Goal: Entertainment & Leisure: Consume media (video, audio)

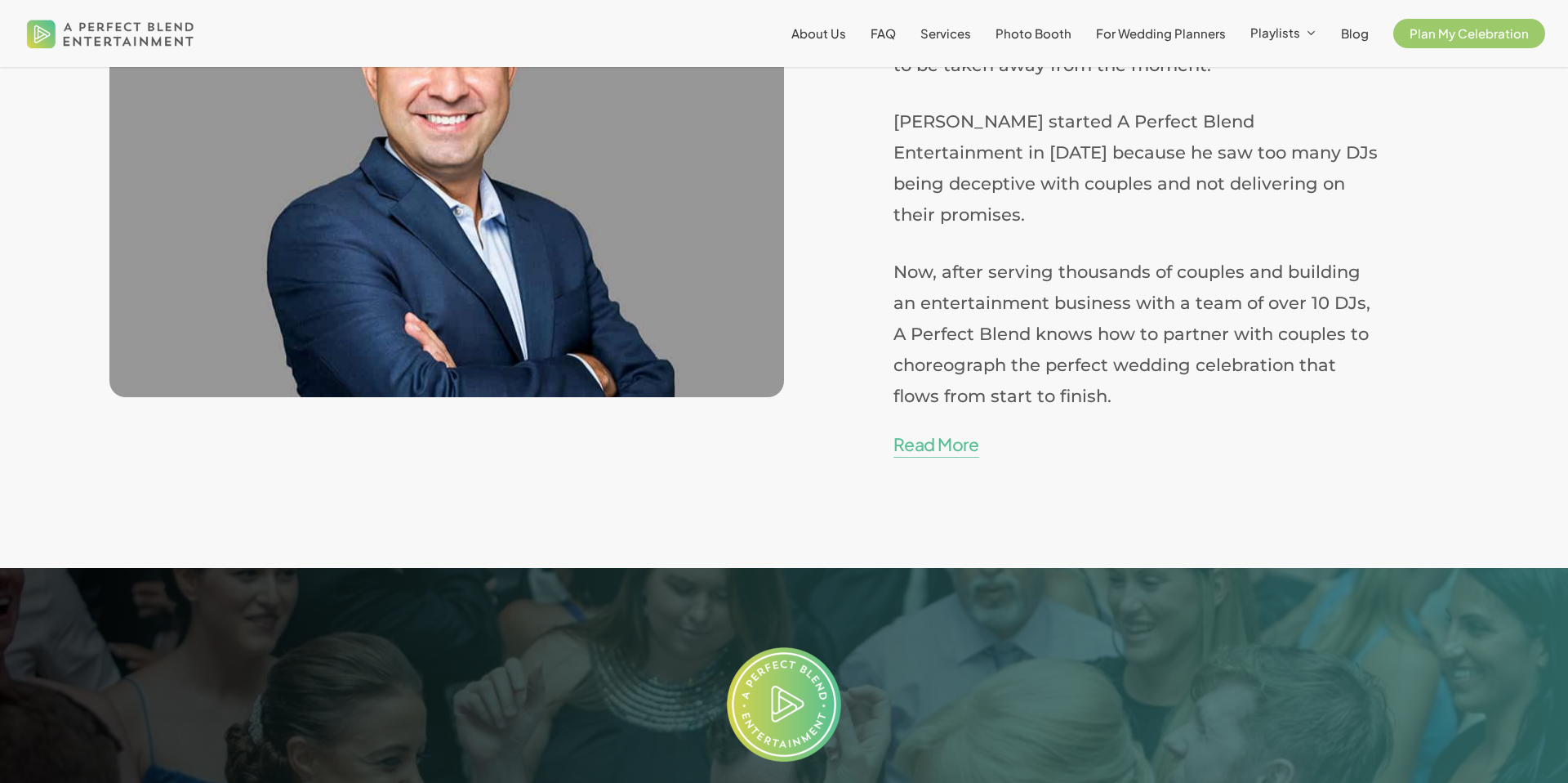
scroll to position [3628, 0]
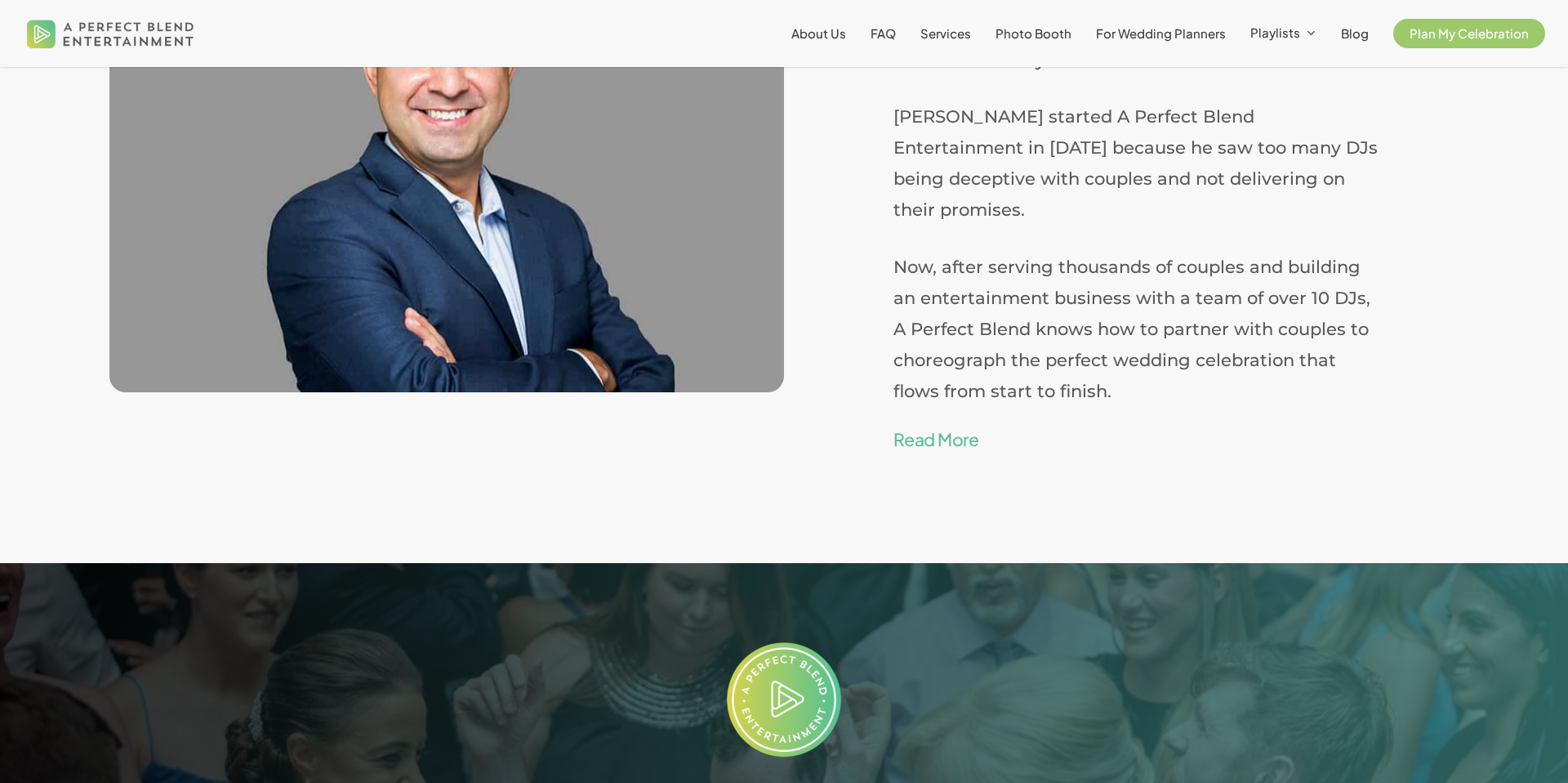
click at [944, 427] on link "Read More" at bounding box center [936, 439] width 85 height 26
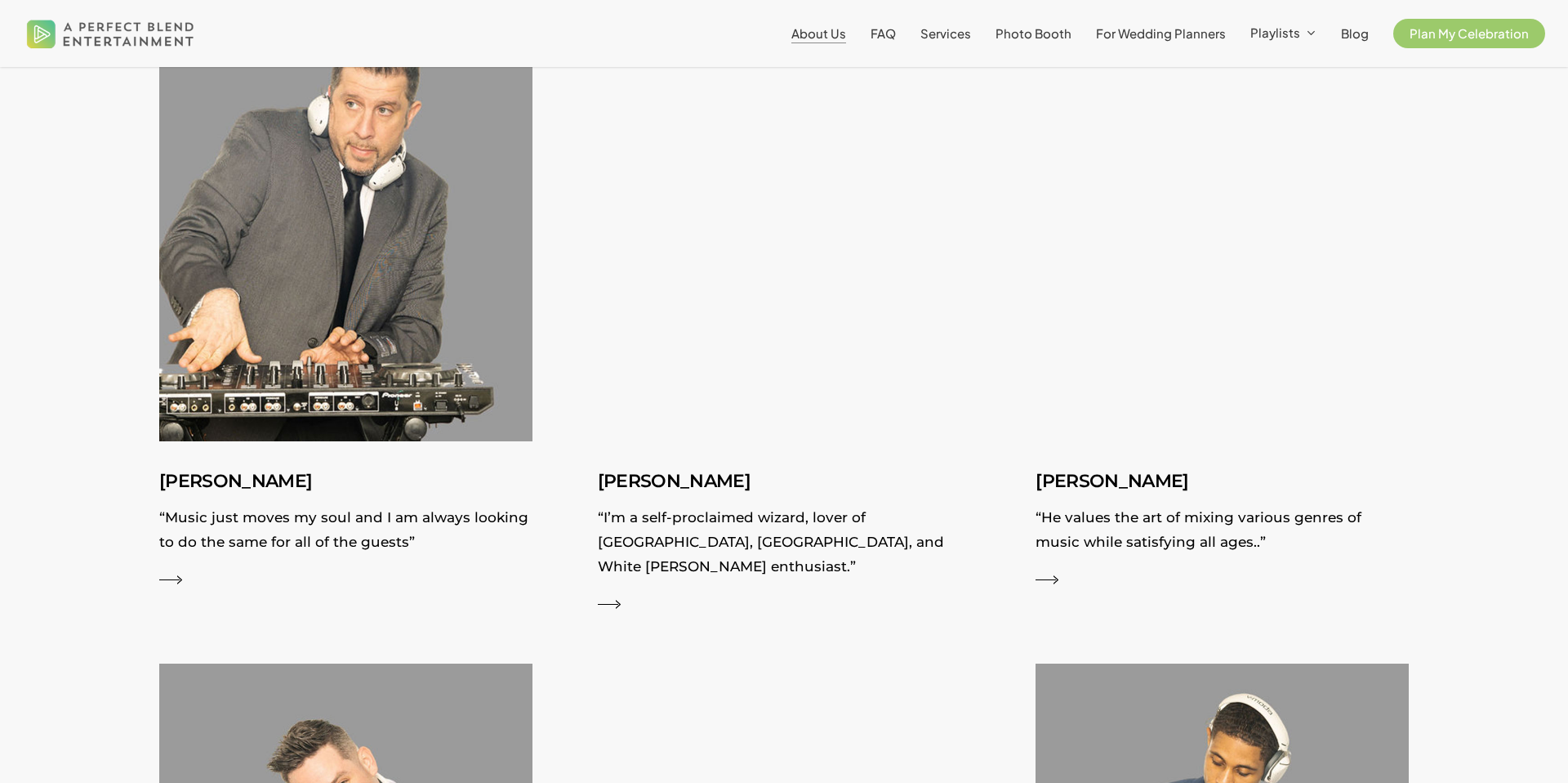
scroll to position [2641, 0]
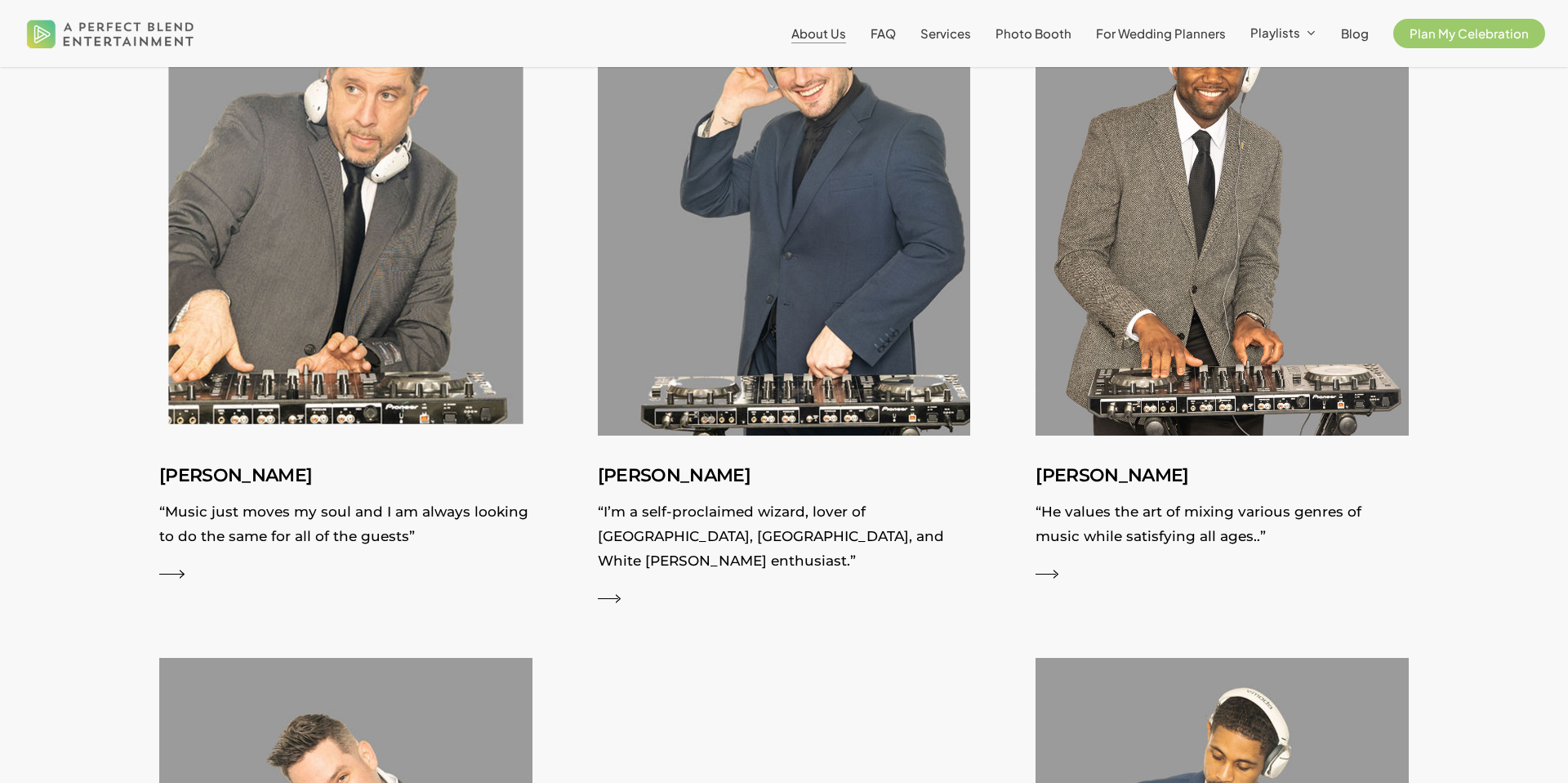
click at [268, 510] on p "“Music just moves my soul and I am always looking to do the same for all of the…" at bounding box center [345, 528] width 373 height 58
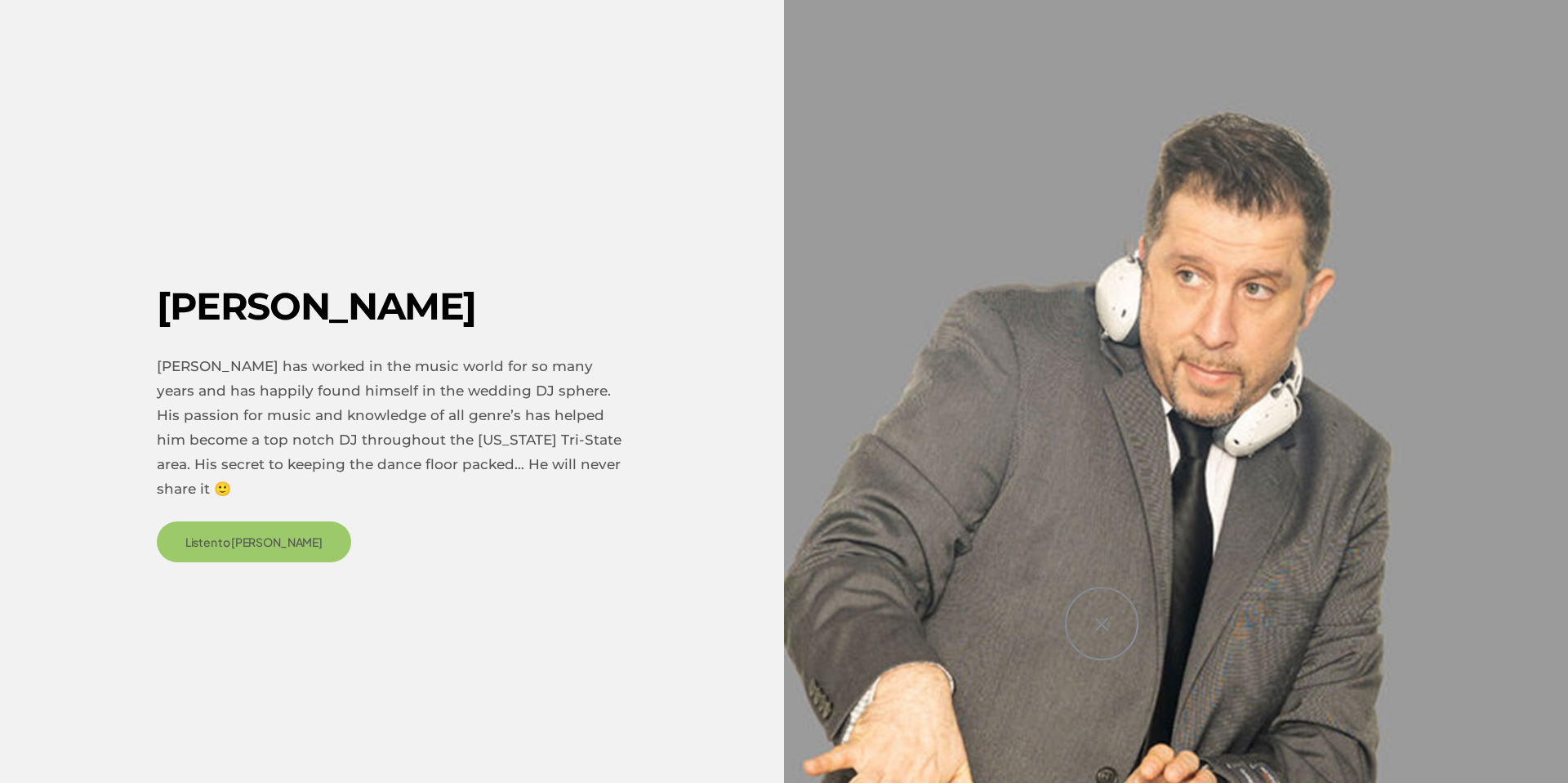
scroll to position [2818, 0]
click at [250, 536] on link "Listen to Alan" at bounding box center [254, 538] width 194 height 40
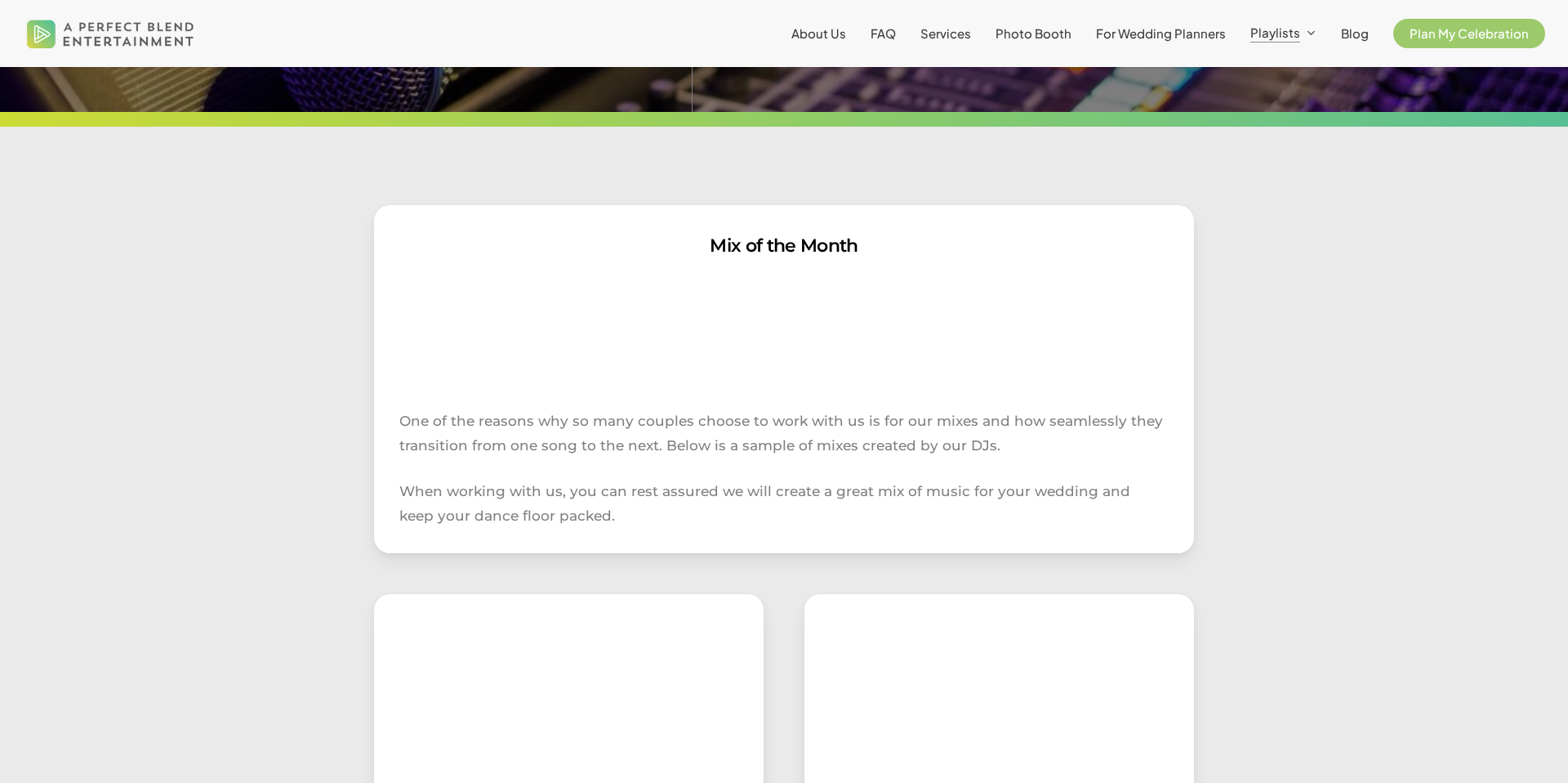
scroll to position [176, 0]
